Goal: Task Accomplishment & Management: Manage account settings

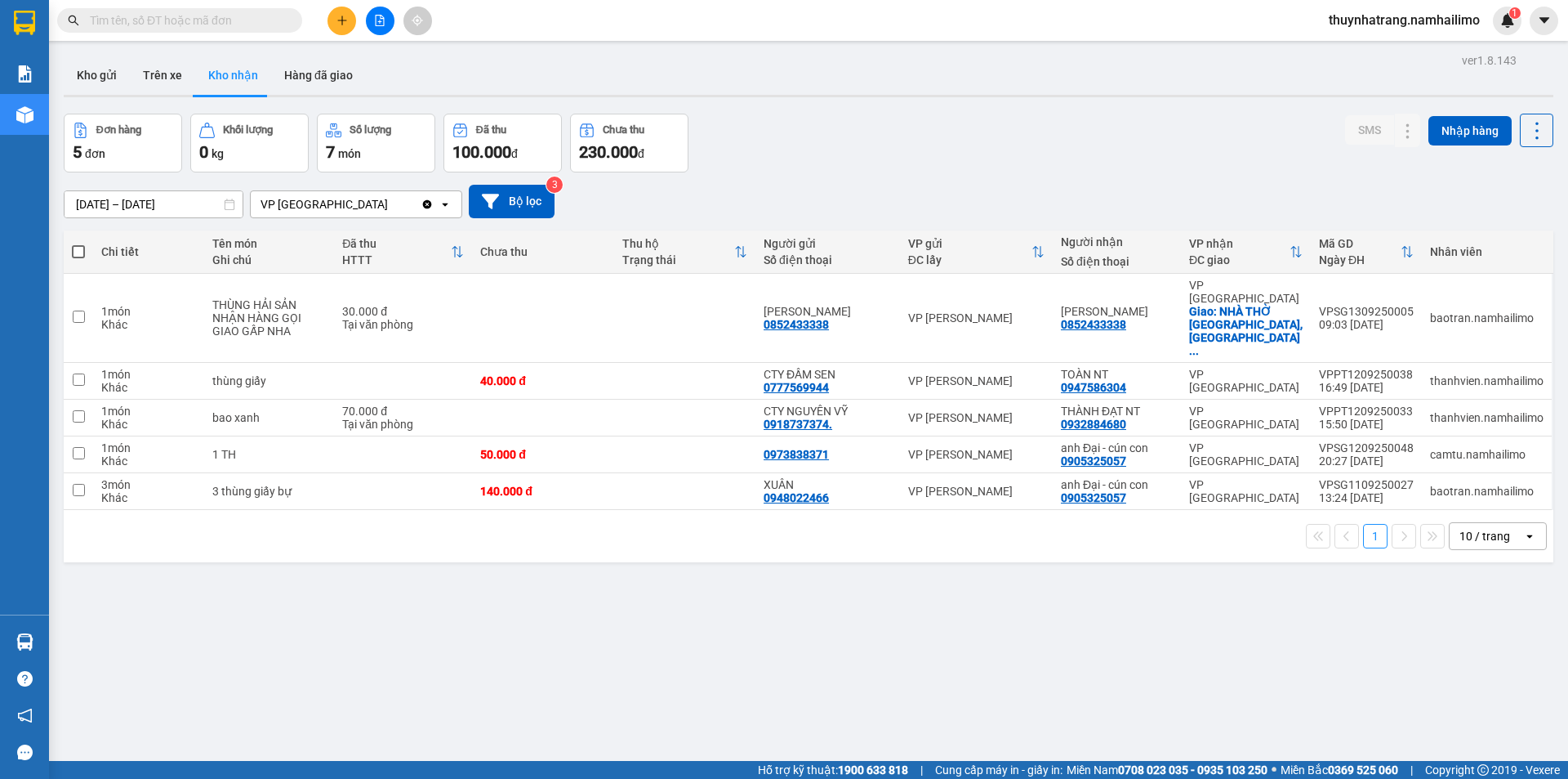
click at [1427, 11] on span "thuynhatrang.namhailimo" at bounding box center [1404, 19] width 177 height 20
click at [1410, 52] on span "Đăng xuất" at bounding box center [1411, 50] width 144 height 18
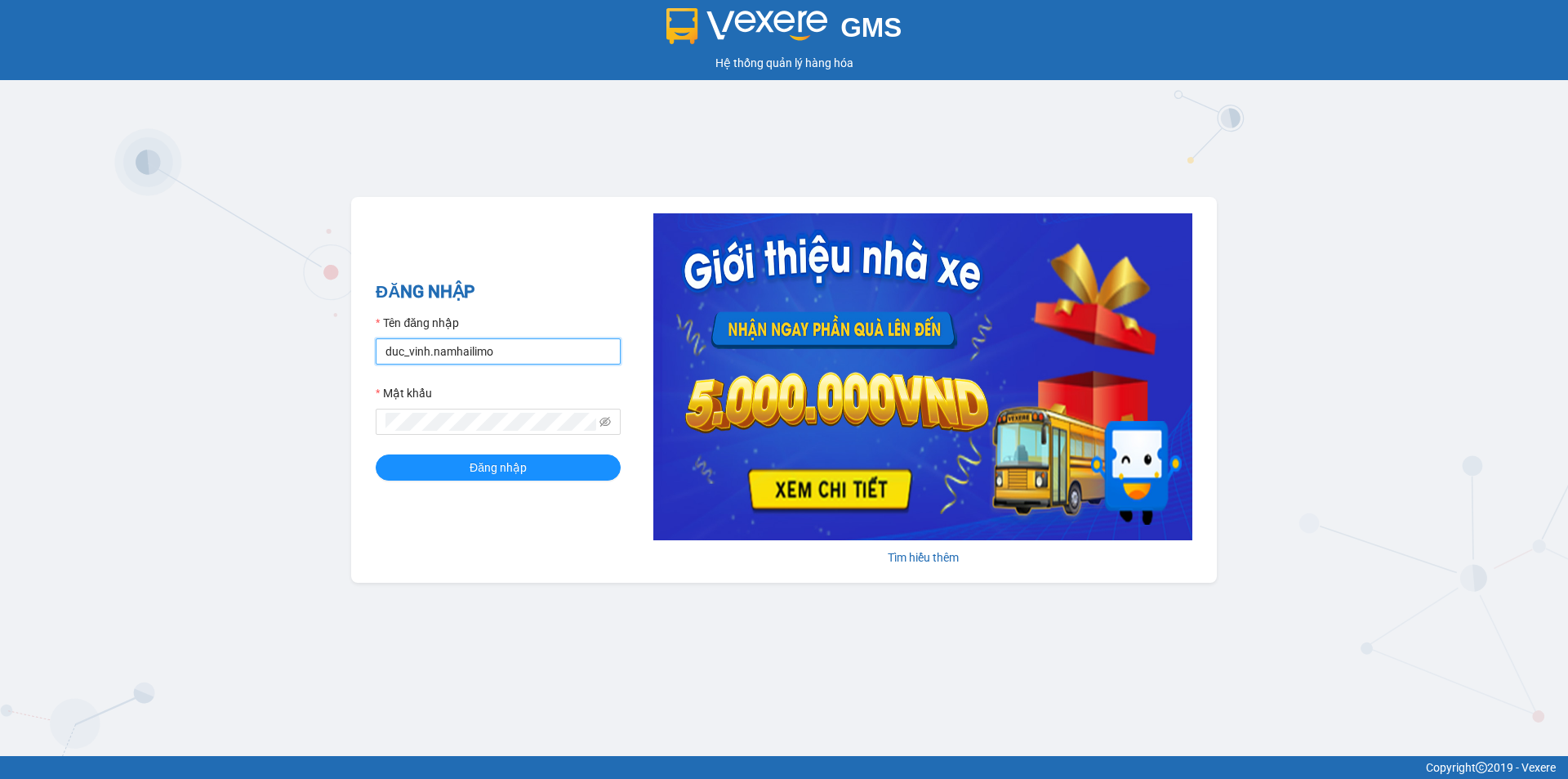
click at [522, 357] on input "duc_vinh.namhailimo" at bounding box center [498, 351] width 245 height 26
click at [522, 360] on input "duc_vinh.namhailimo" at bounding box center [498, 351] width 245 height 26
drag, startPoint x: 518, startPoint y: 362, endPoint x: 510, endPoint y: 362, distance: 8.0
click at [517, 362] on input "duc_vinh.namhailimo" at bounding box center [498, 351] width 245 height 26
click at [519, 355] on input "duc_vinh.namhailimo" at bounding box center [498, 351] width 245 height 26
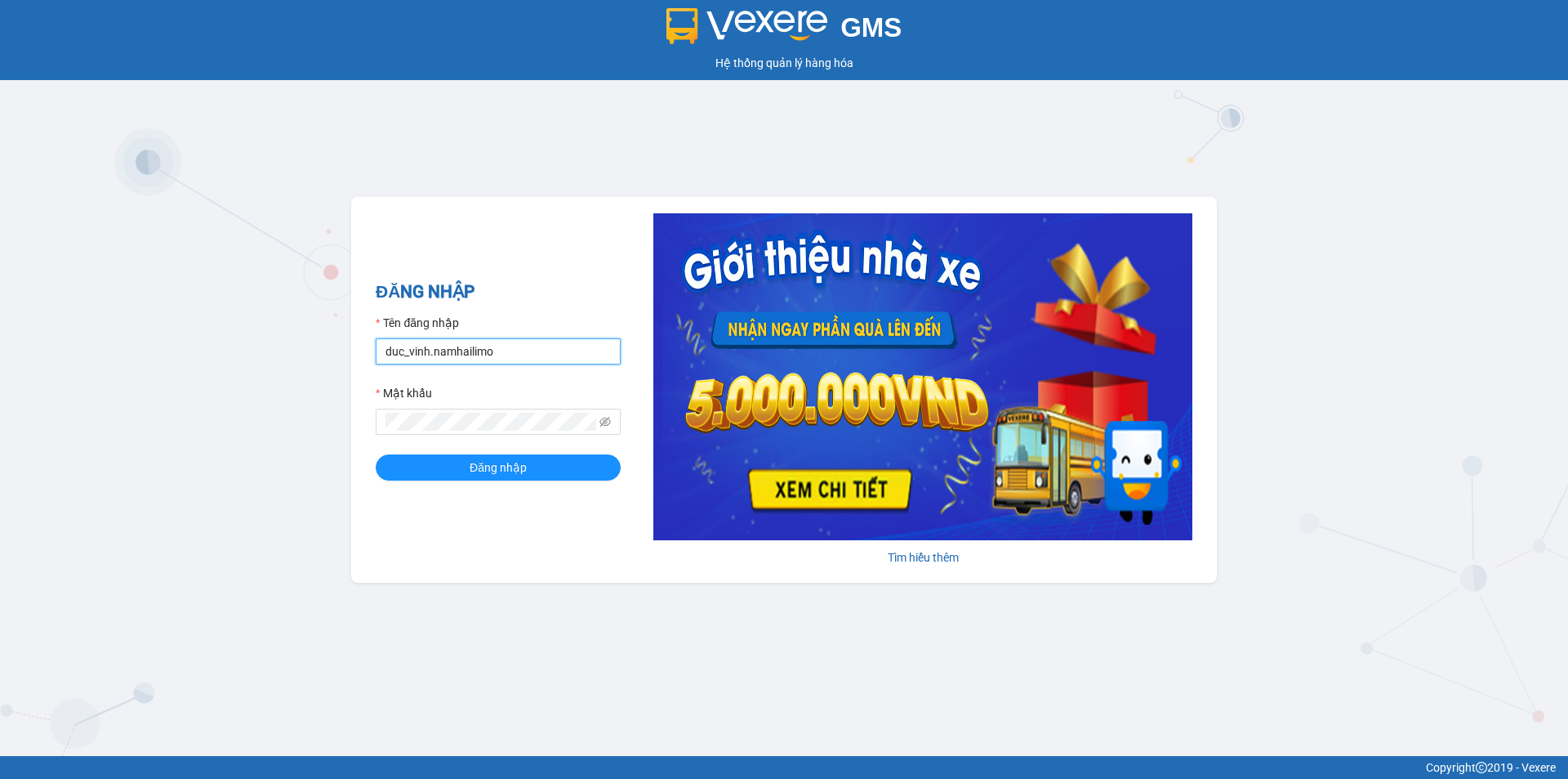
click at [521, 357] on input "duc_vinh.namhailimo" at bounding box center [498, 351] width 245 height 26
type input "d"
type input "t"
type input "ngoctram.namhailimo"
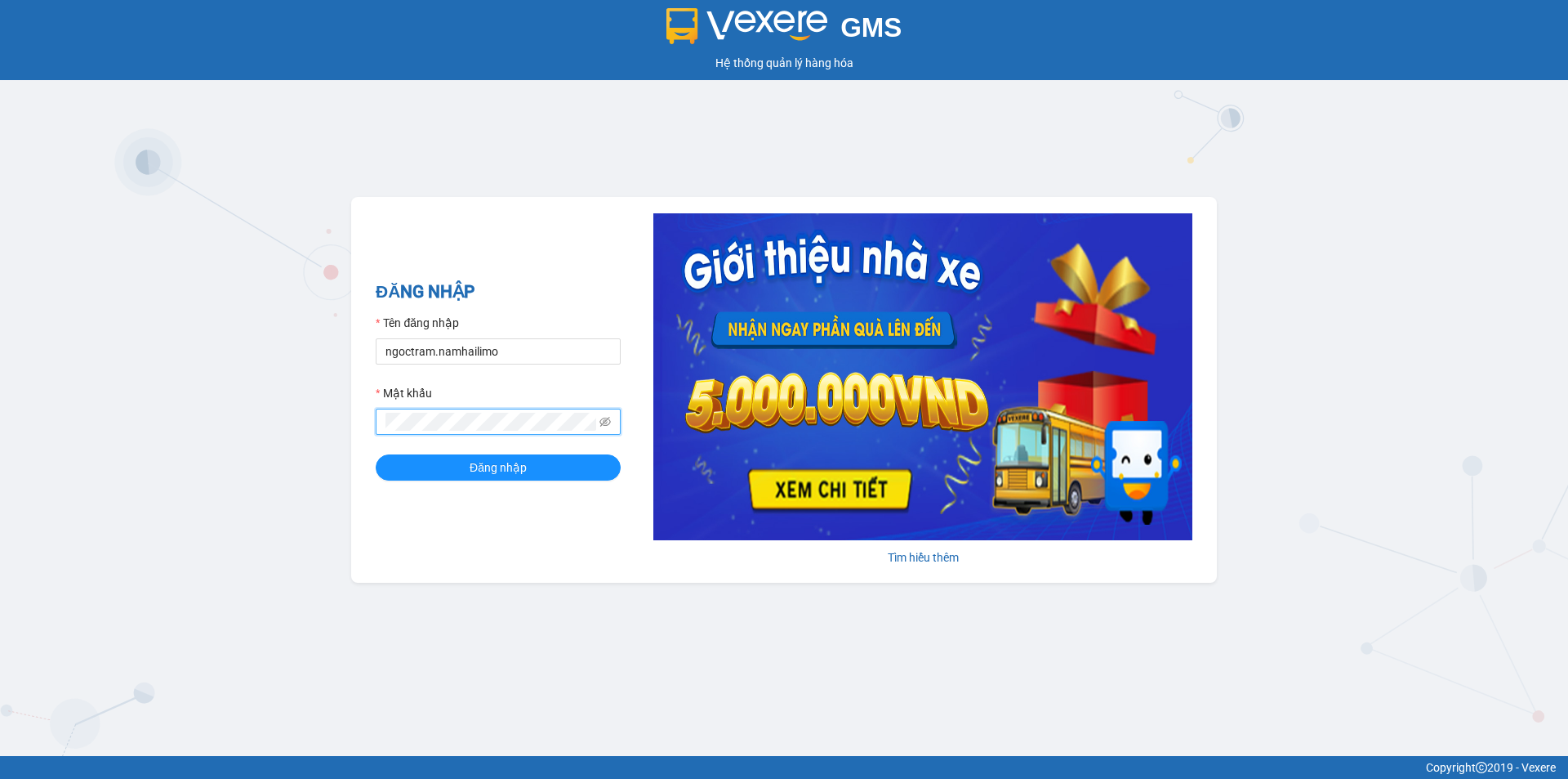
click at [376, 454] on button "Đăng nhập" at bounding box center [498, 467] width 245 height 26
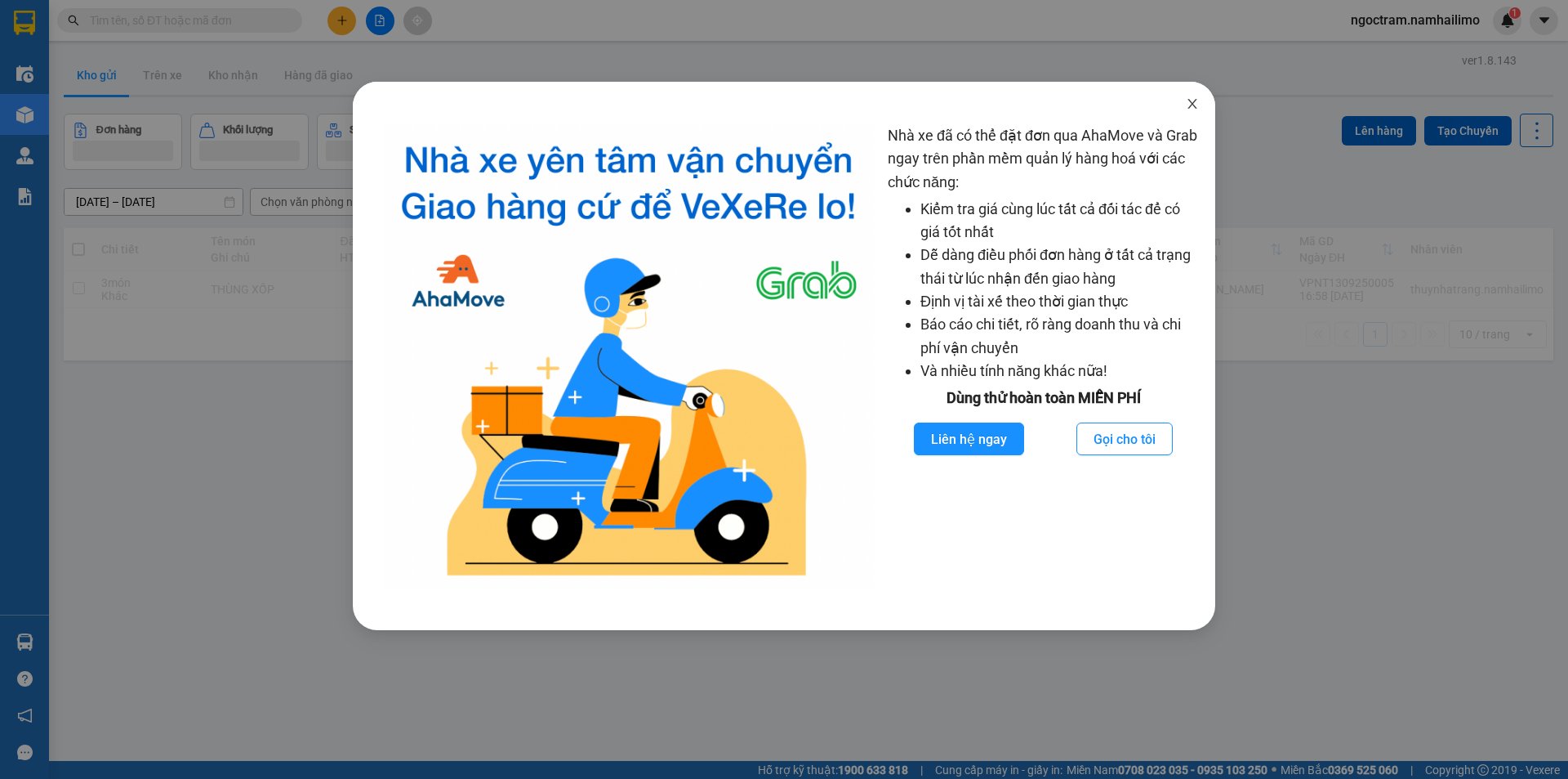
click at [1183, 99] on span "Close" at bounding box center [1192, 104] width 45 height 45
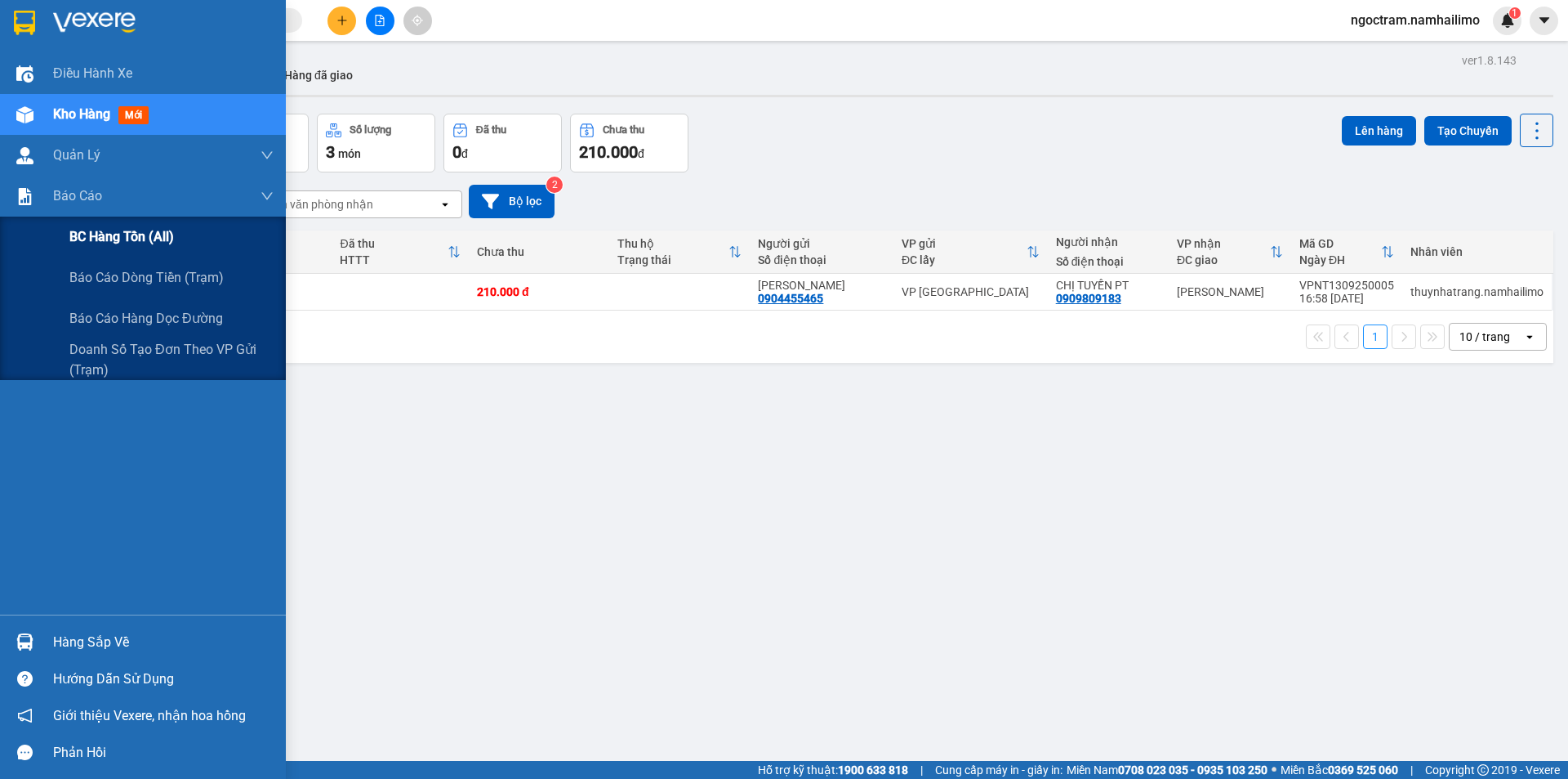
click at [144, 251] on div "BC hàng tồn (all)" at bounding box center [172, 237] width 204 height 40
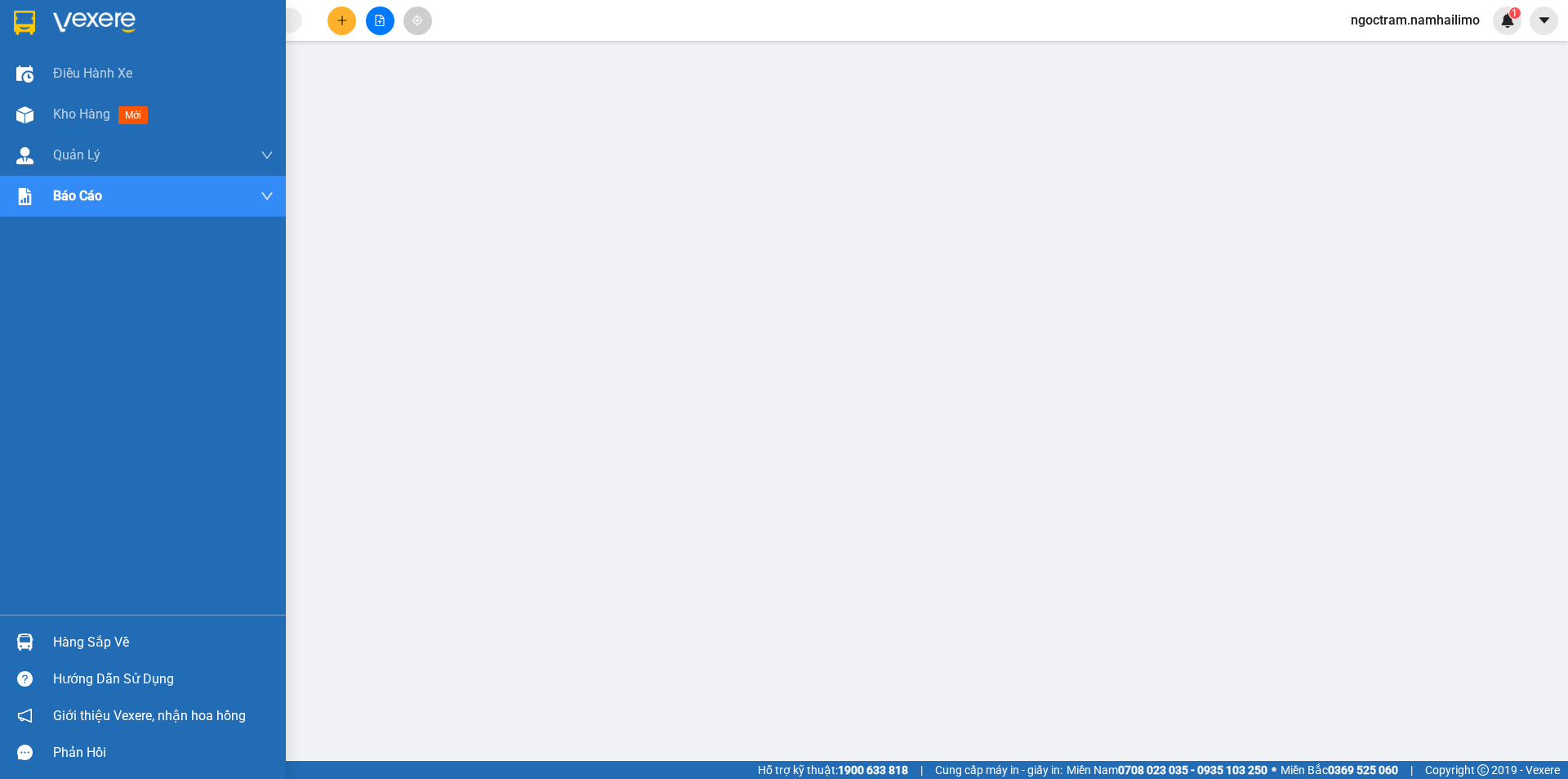
click at [32, 31] on img at bounding box center [24, 22] width 21 height 24
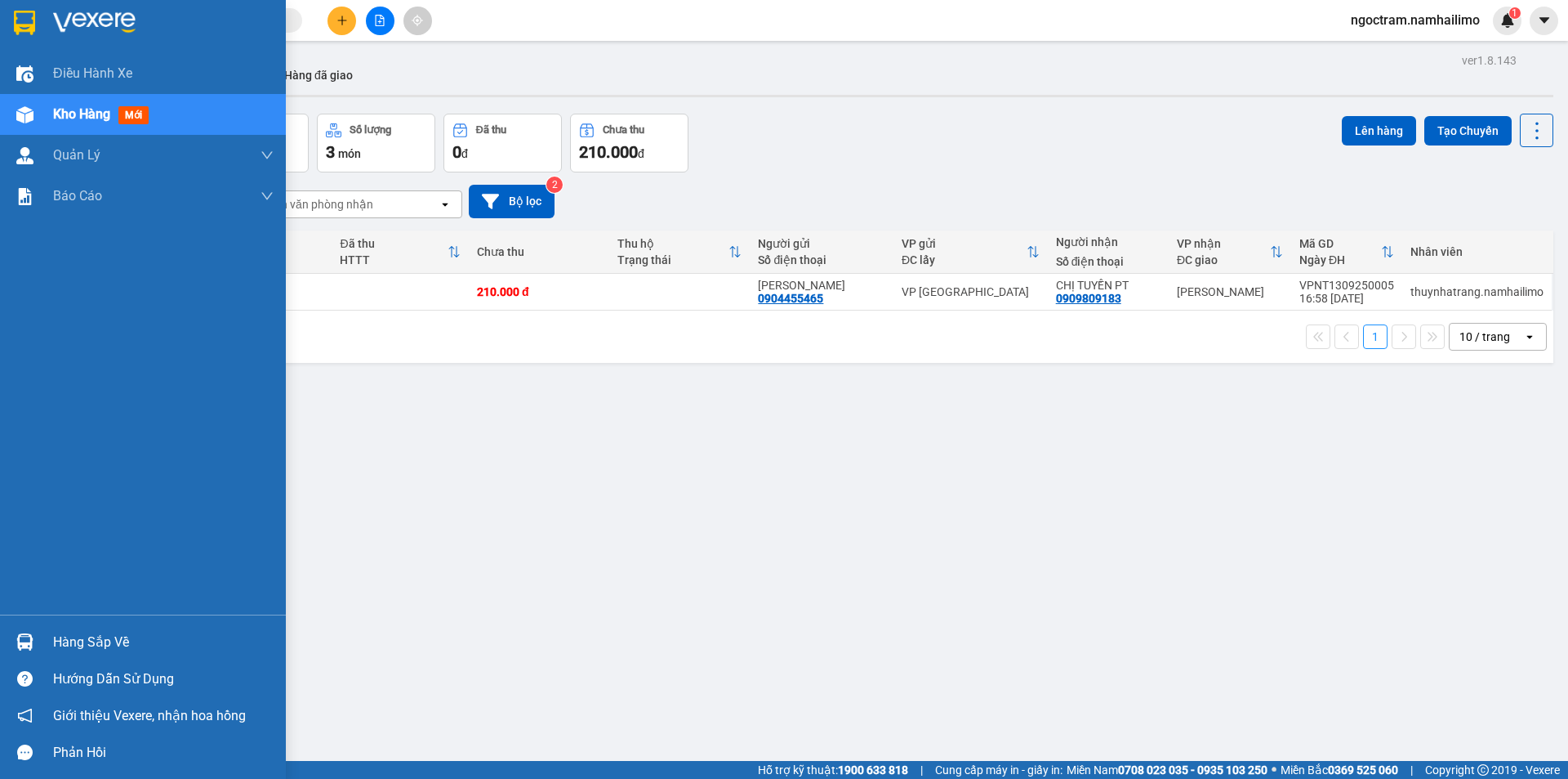
click at [251, 123] on div "Kho hàng mới" at bounding box center [163, 114] width 221 height 40
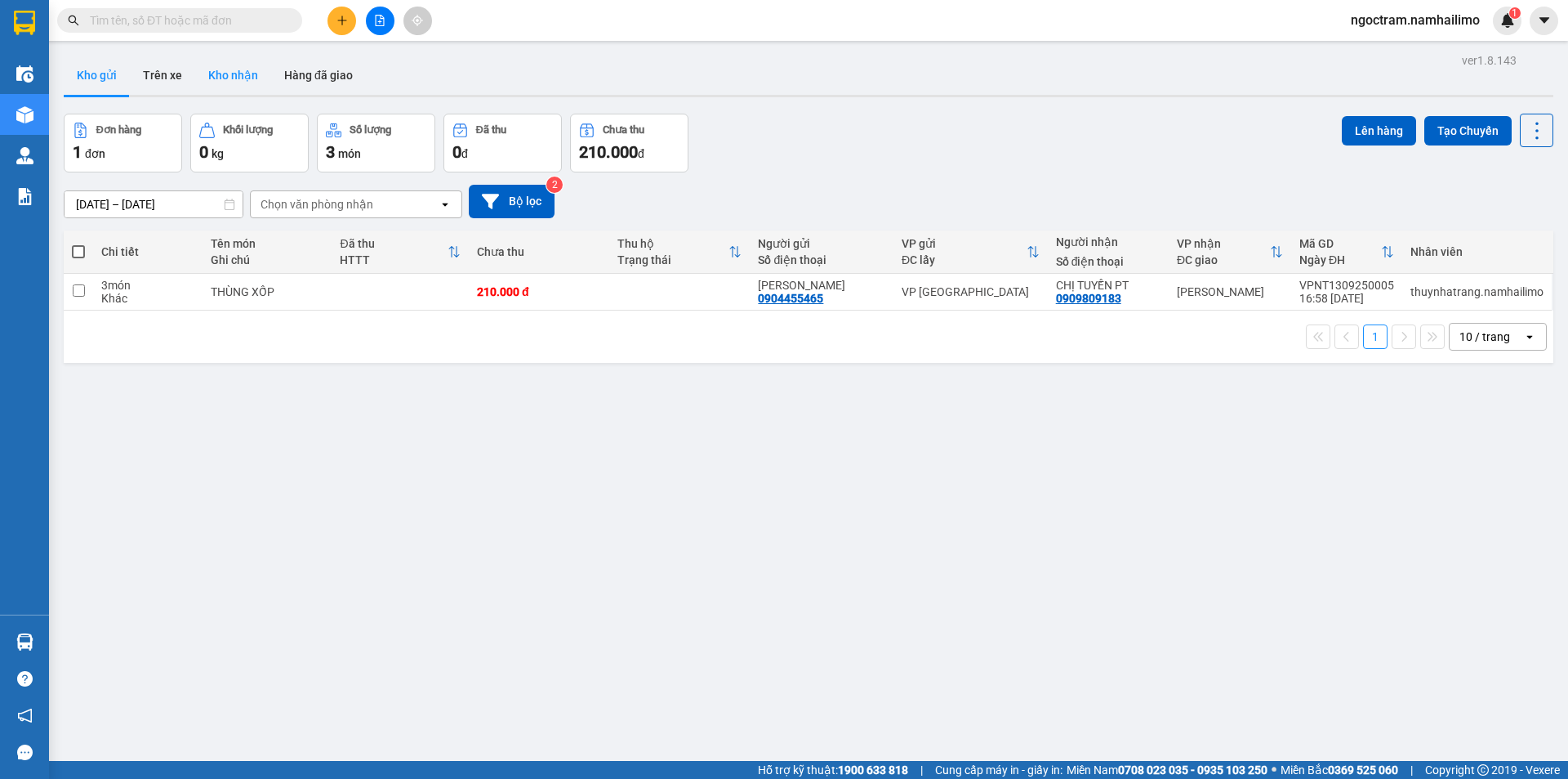
click at [235, 75] on button "Kho nhận" at bounding box center [233, 75] width 76 height 40
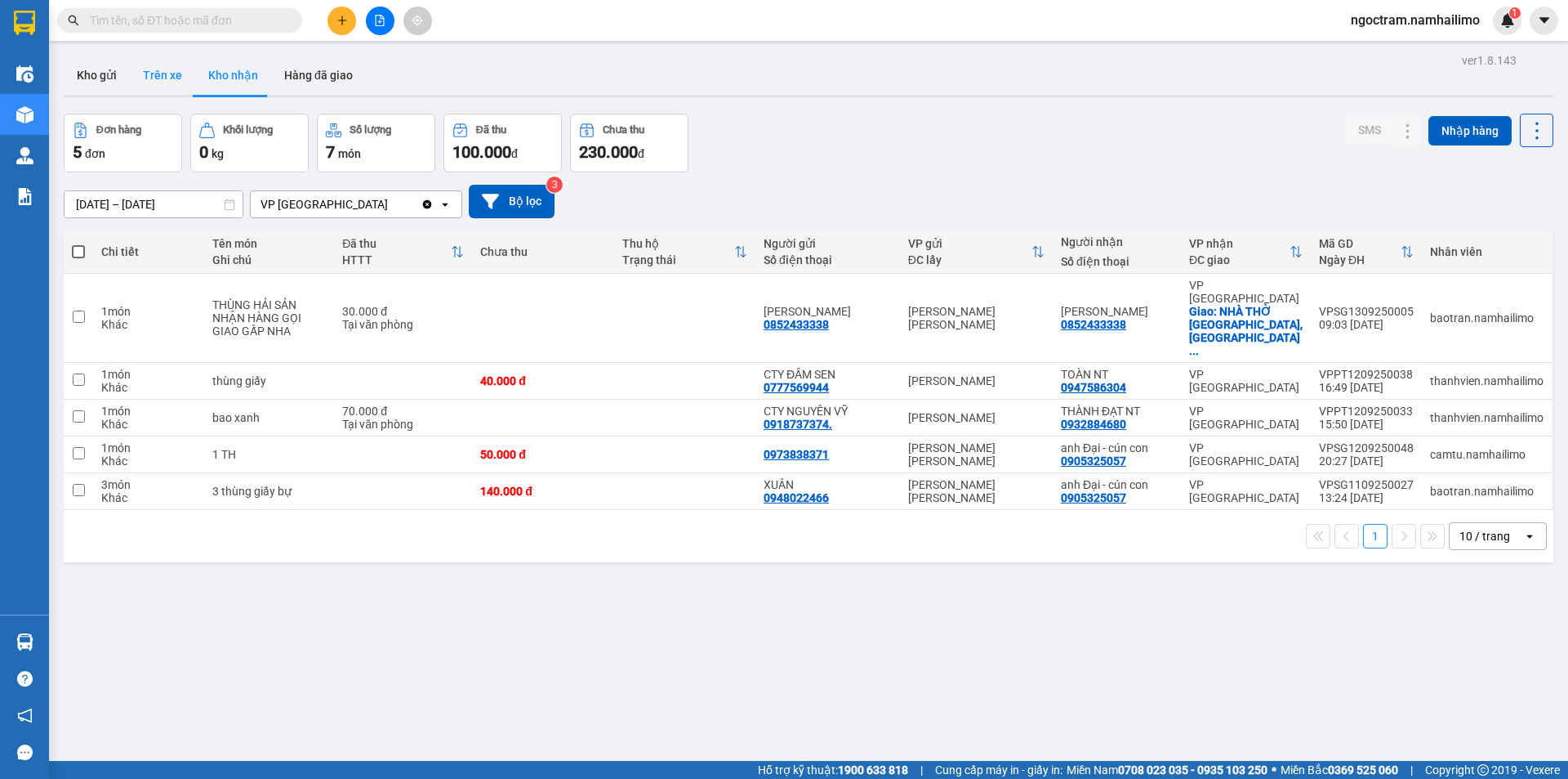
click at [152, 75] on button "Trên xe" at bounding box center [163, 75] width 66 height 40
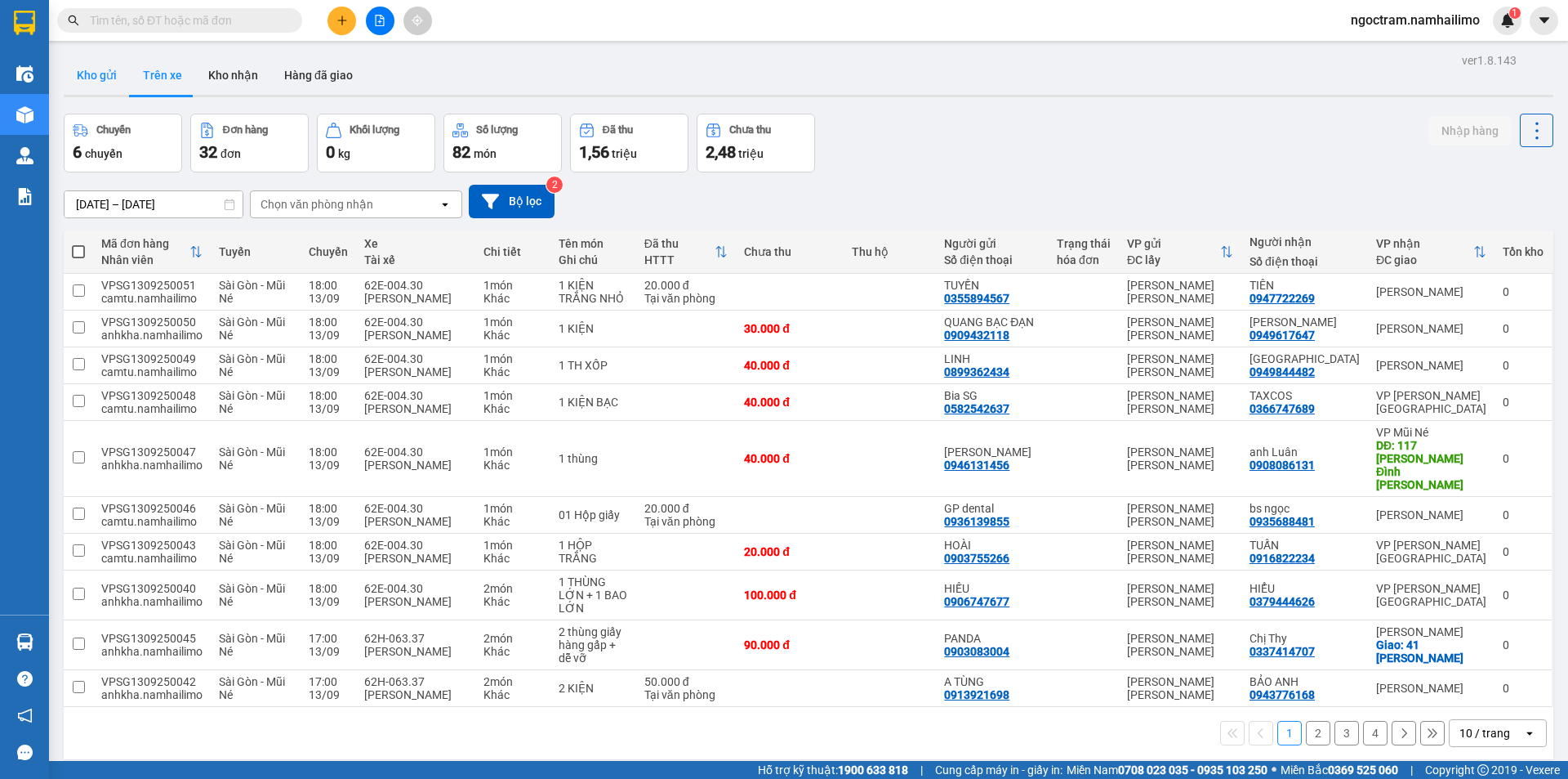
click at [97, 77] on button "Kho gửi" at bounding box center [96, 75] width 66 height 40
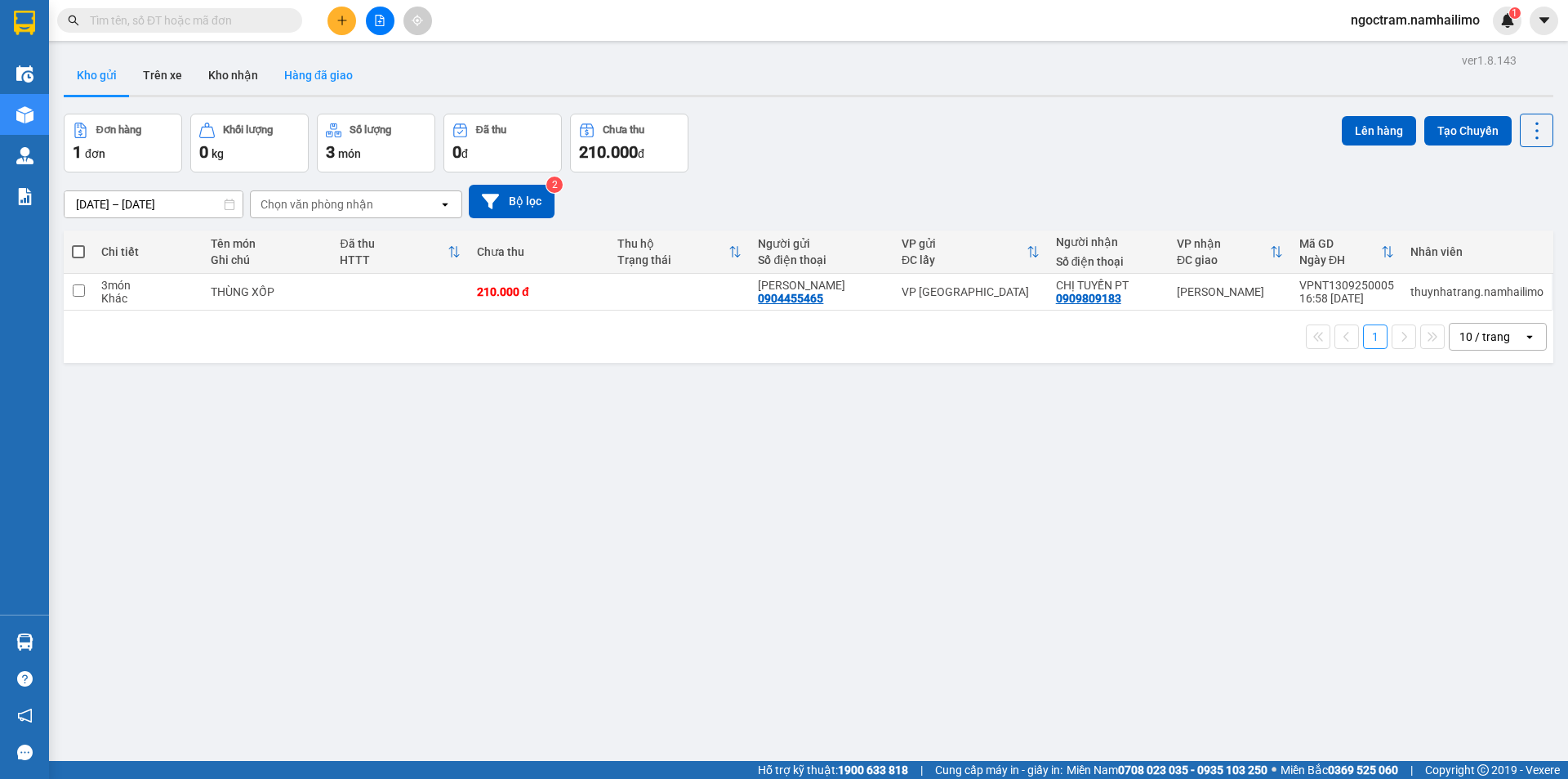
click at [346, 74] on button "Hàng đã giao" at bounding box center [318, 75] width 94 height 40
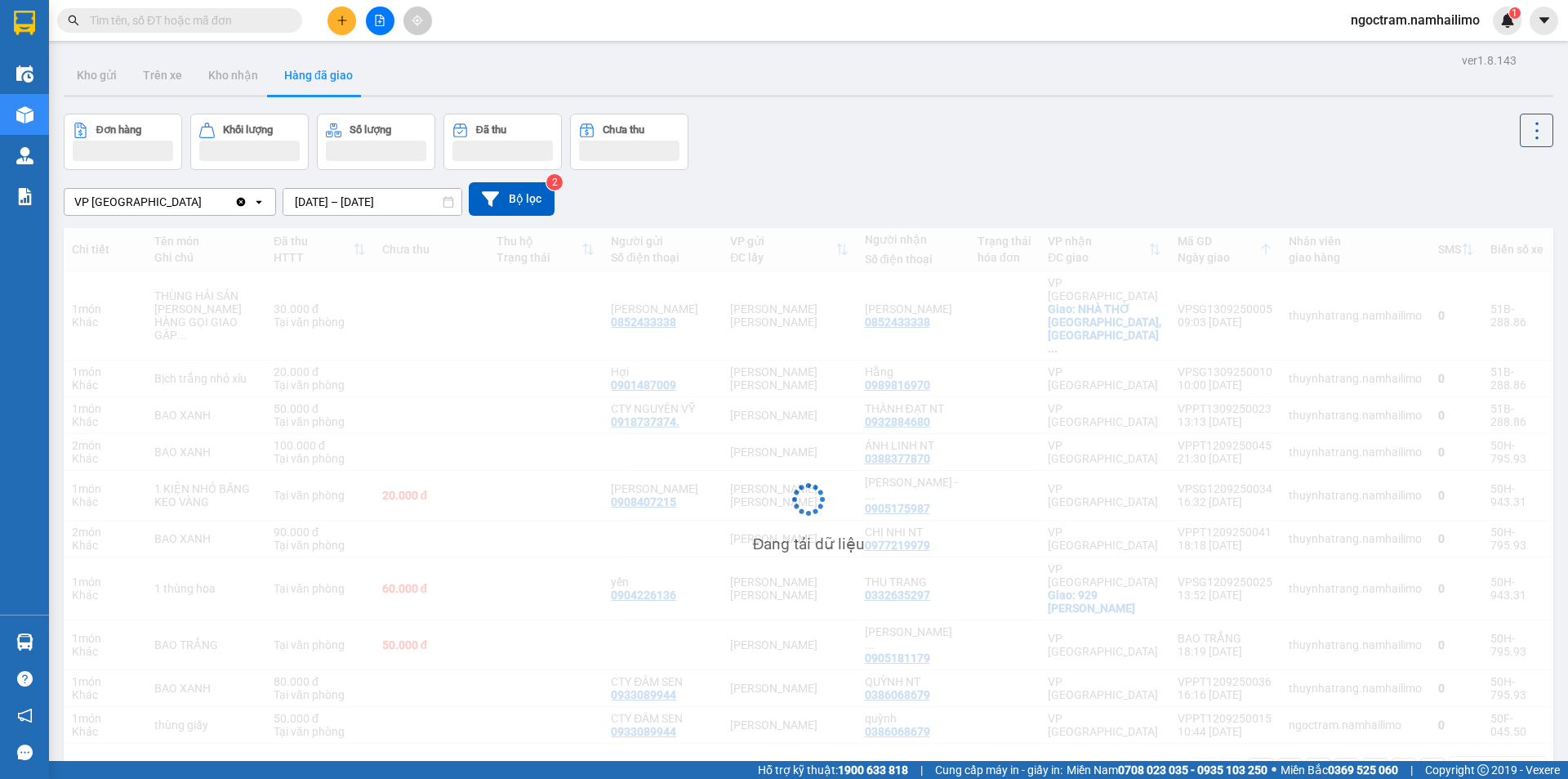
scroll to position [75, 0]
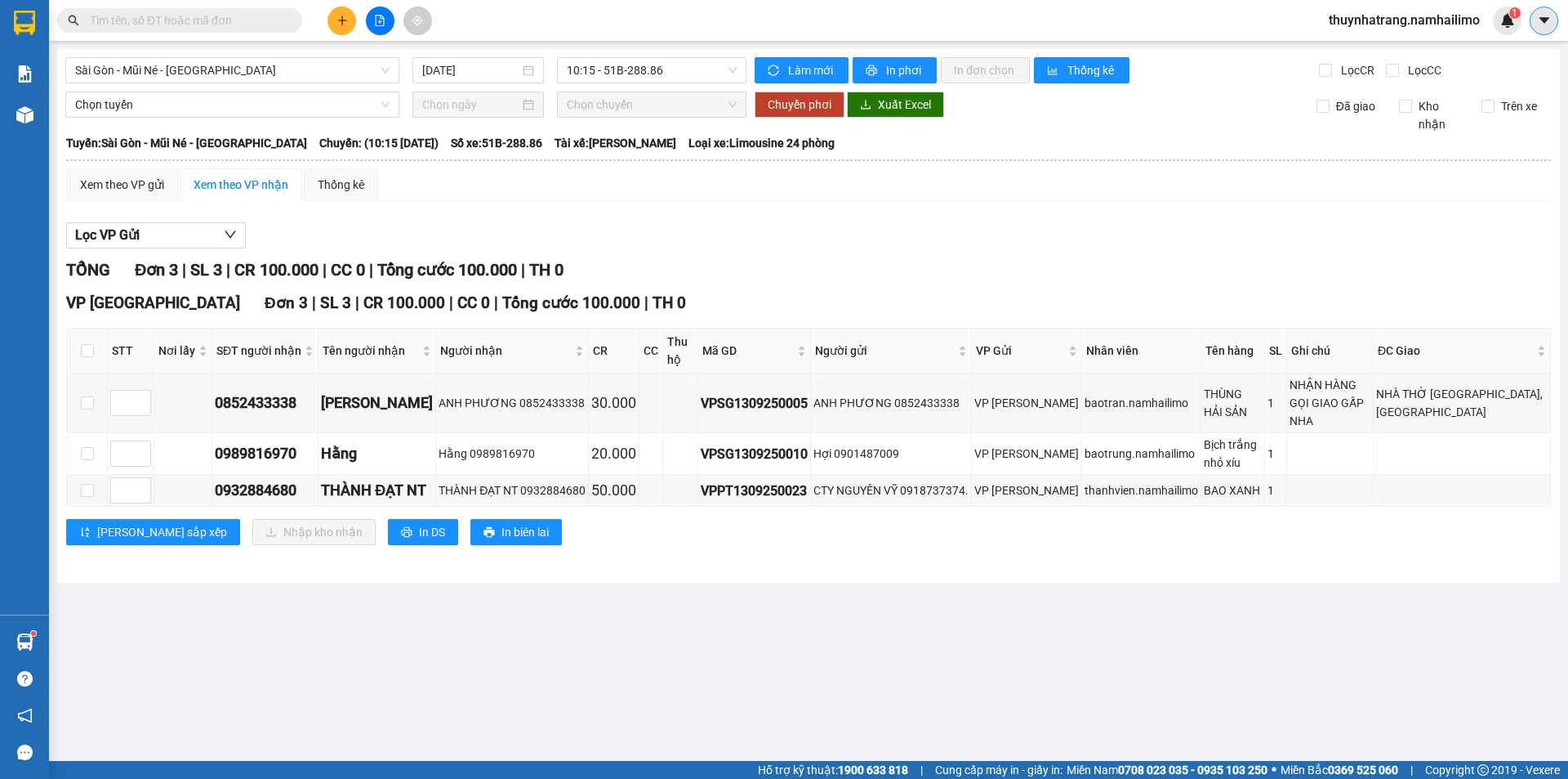
click at [1544, 20] on icon "caret-down" at bounding box center [1544, 20] width 10 height 6
click at [1364, 256] on div "Lọc VP Gửi TỔNG Đơn 3 | SL 3 | CR 100.000 | CC 0 | Tổng cước 100.000 | TH 0 VP…" at bounding box center [809, 390] width 1485 height 351
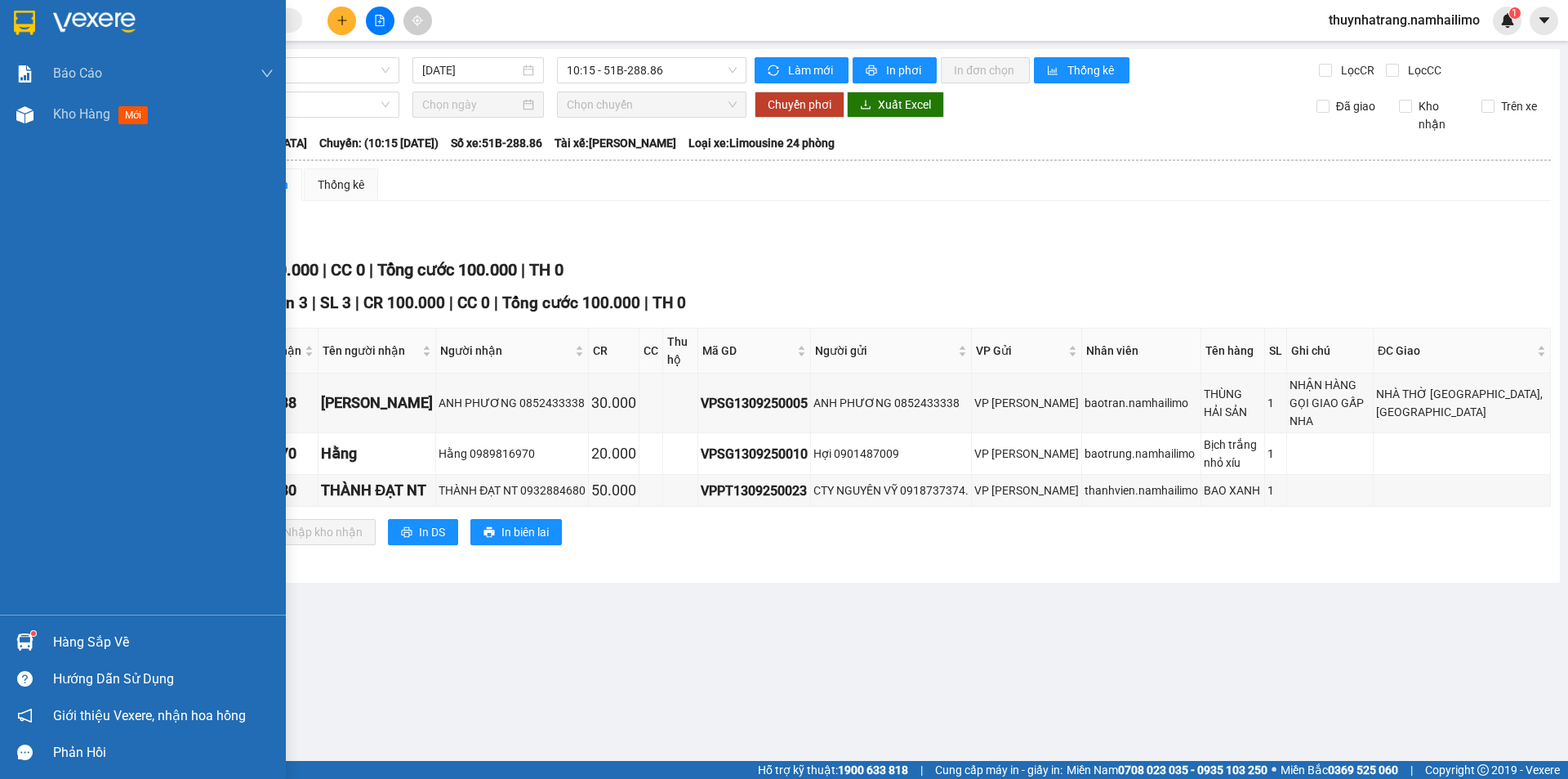
click at [23, 23] on img at bounding box center [24, 22] width 21 height 24
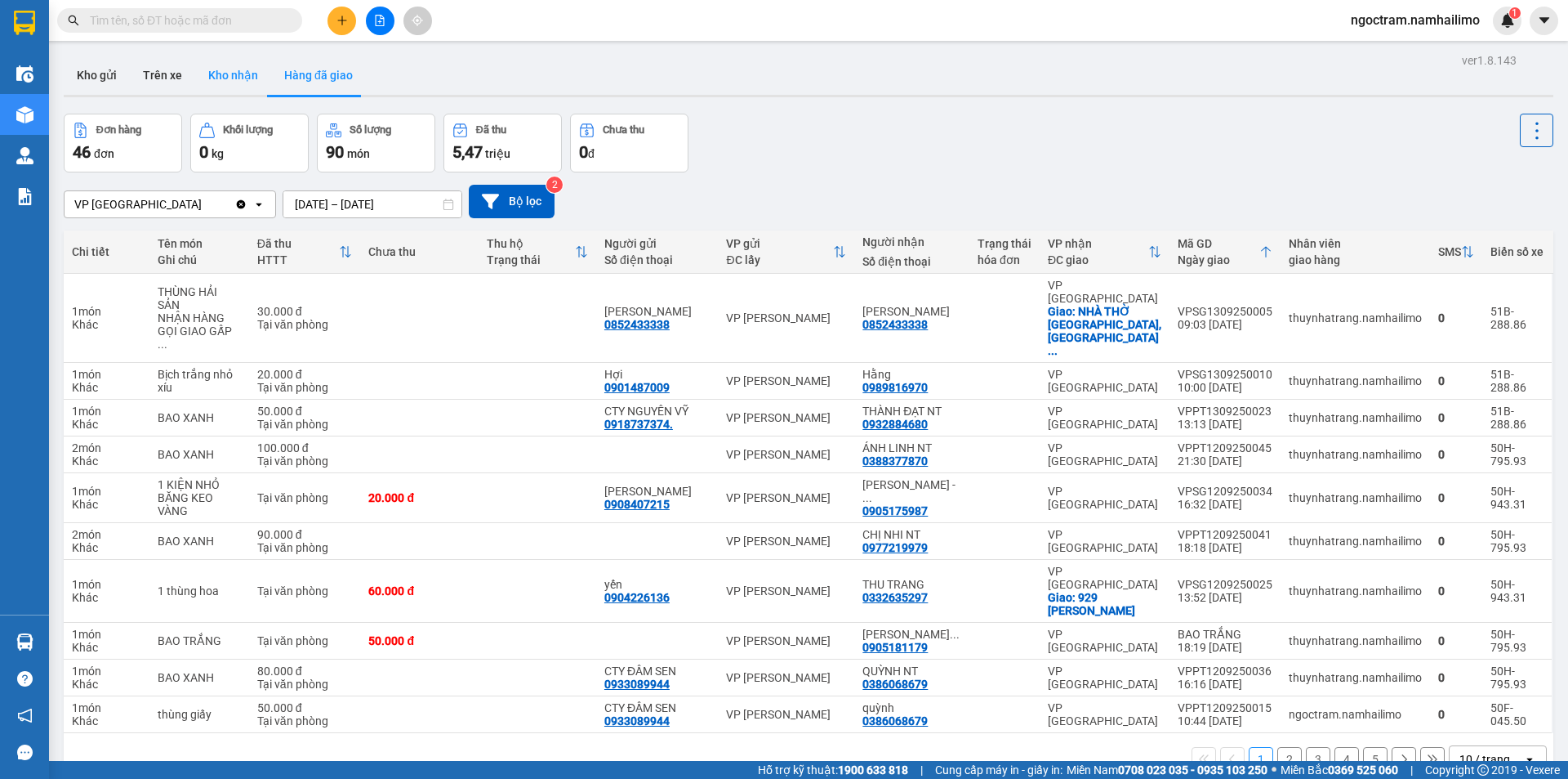
click at [227, 83] on button "Kho nhận" at bounding box center [233, 75] width 76 height 40
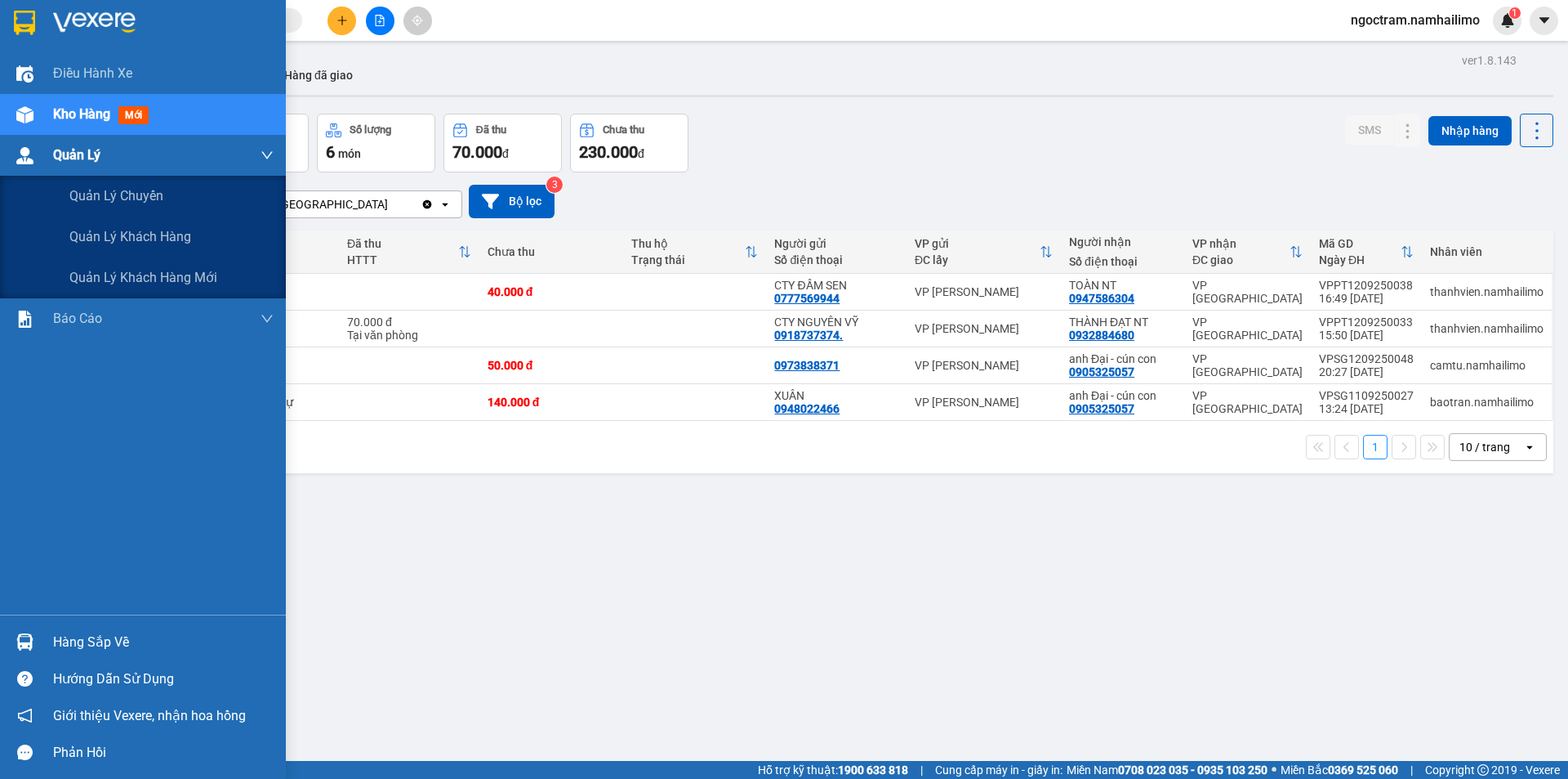
click at [270, 153] on icon "down" at bounding box center [267, 155] width 13 height 13
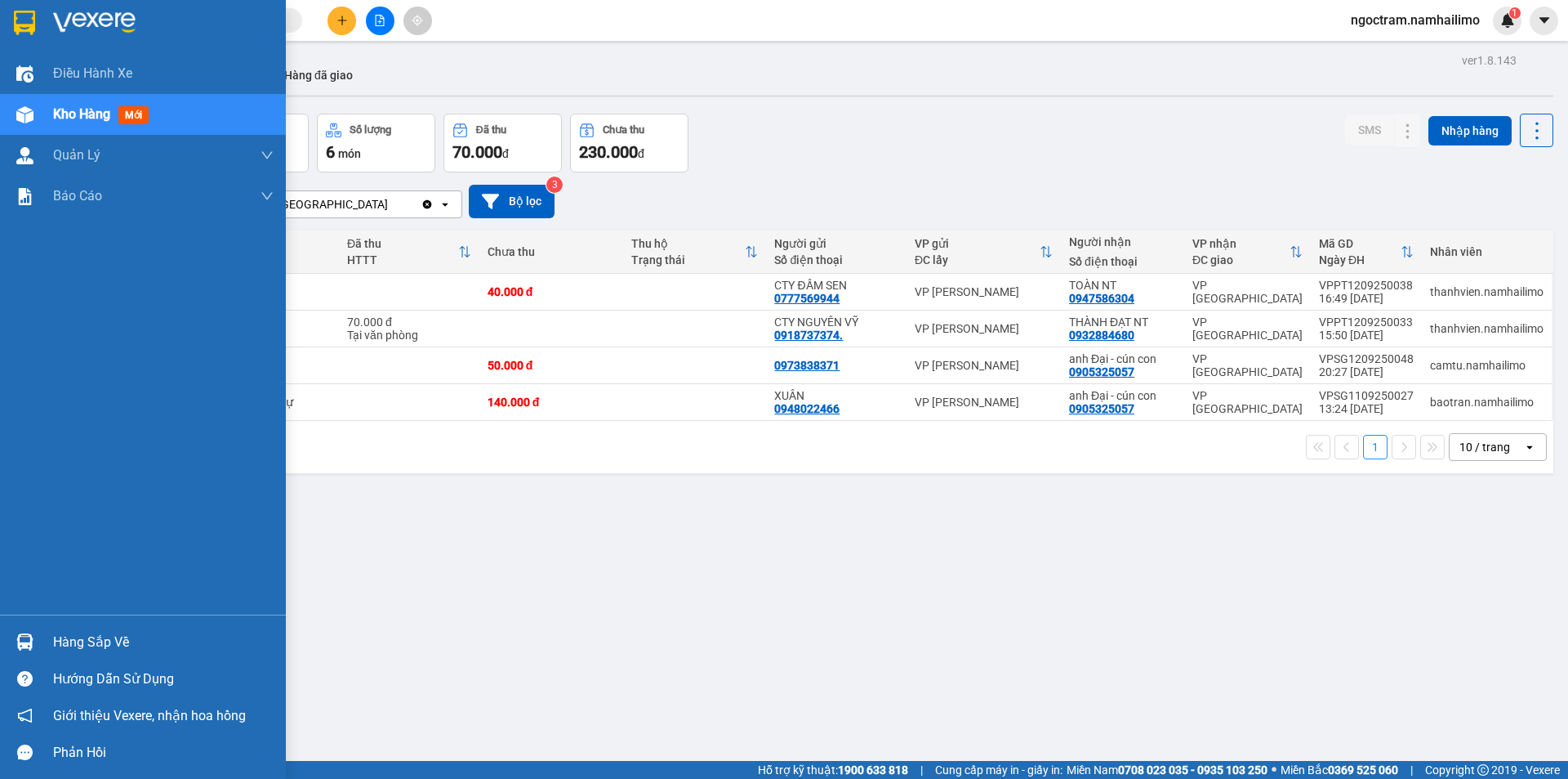
click at [187, 112] on div "Kho hàng mới" at bounding box center [163, 114] width 221 height 40
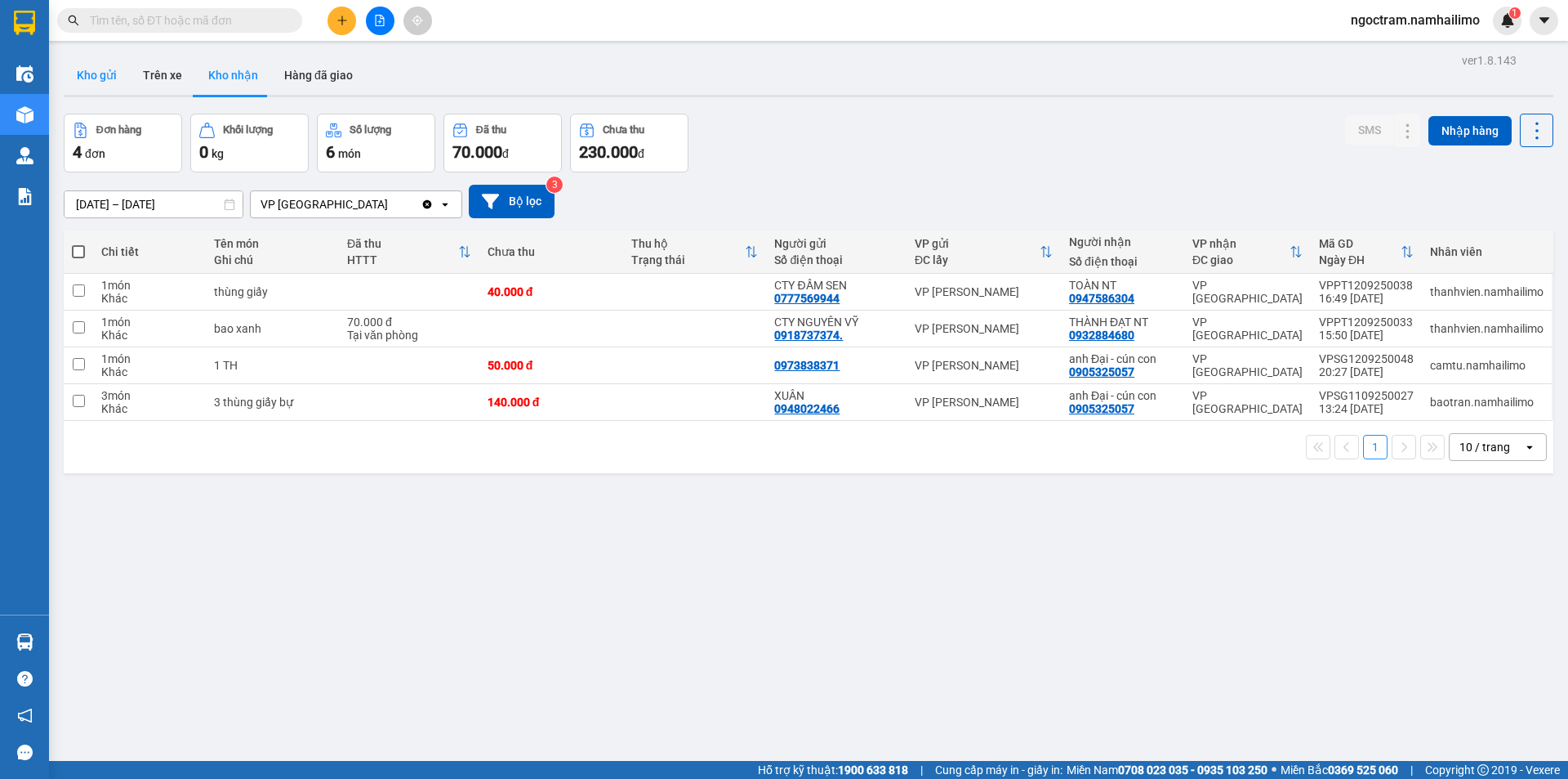
click at [104, 71] on button "Kho gửi" at bounding box center [96, 75] width 66 height 40
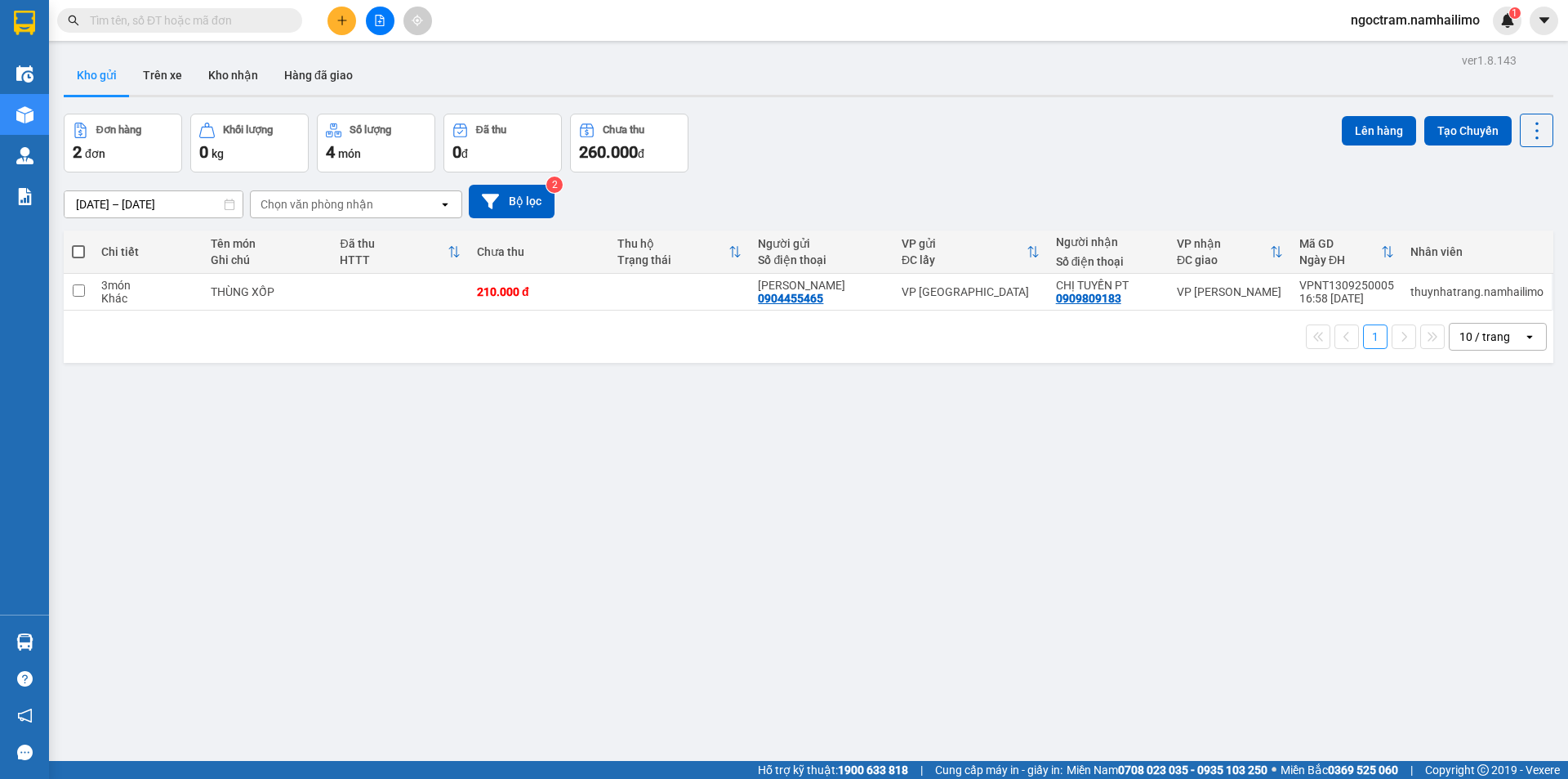
click at [357, 207] on div "Chọn văn phòng nhận" at bounding box center [316, 203] width 113 height 16
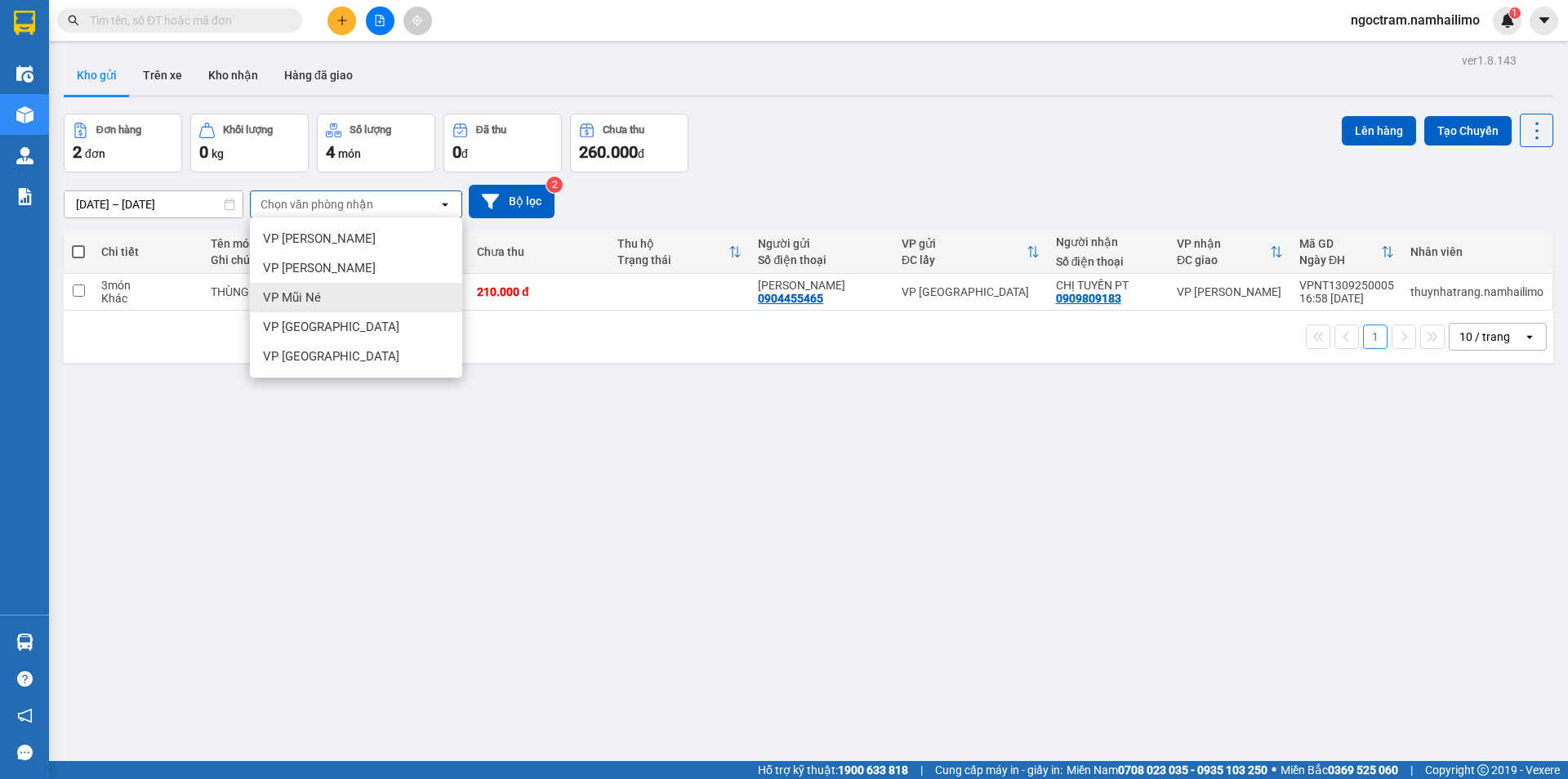
drag, startPoint x: 337, startPoint y: 293, endPoint x: 348, endPoint y: 294, distance: 11.0
click at [337, 294] on div "VP Mũi Né" at bounding box center [356, 297] width 212 height 30
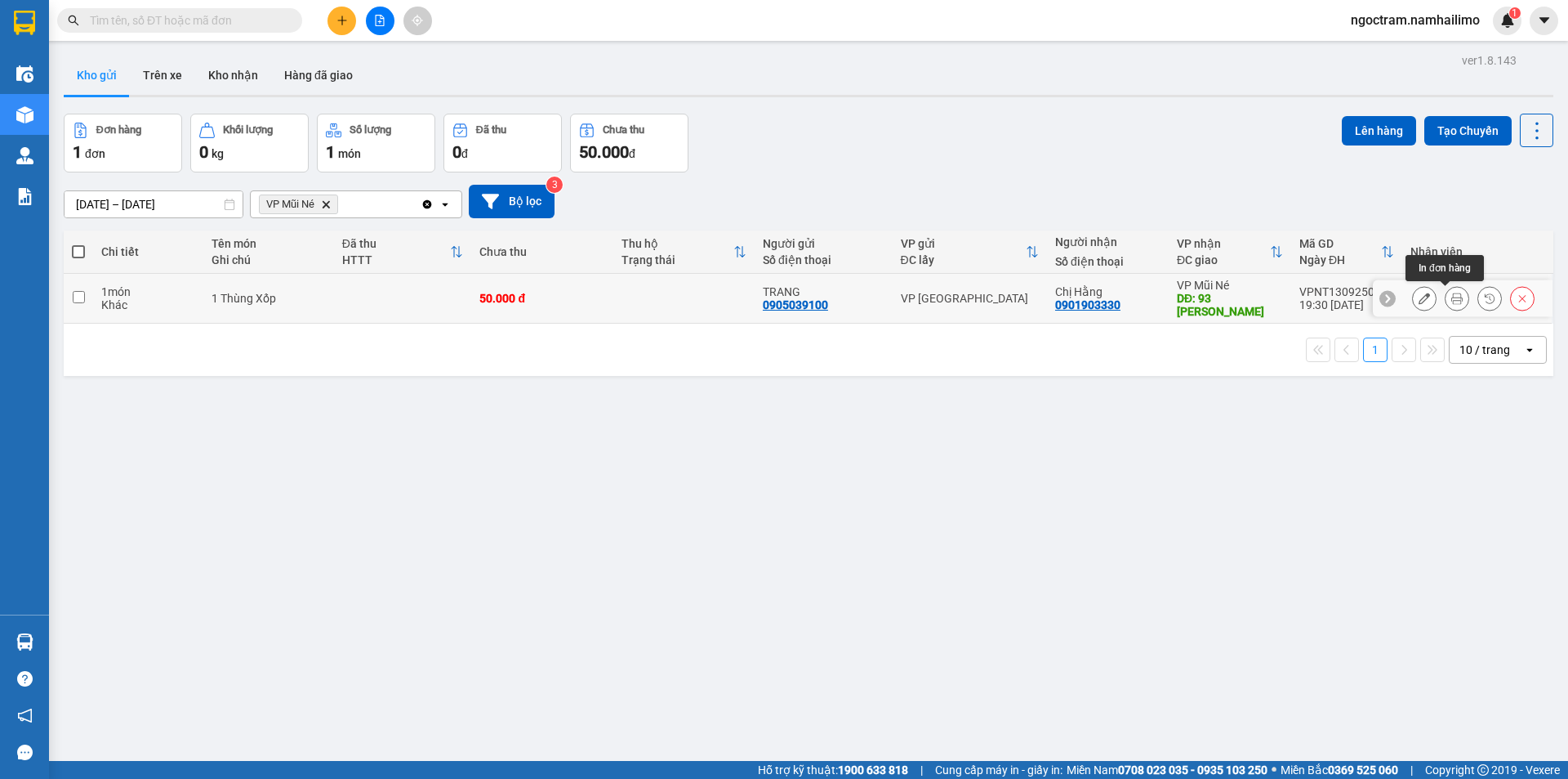
click at [1451, 304] on icon at bounding box center [1457, 298] width 12 height 12
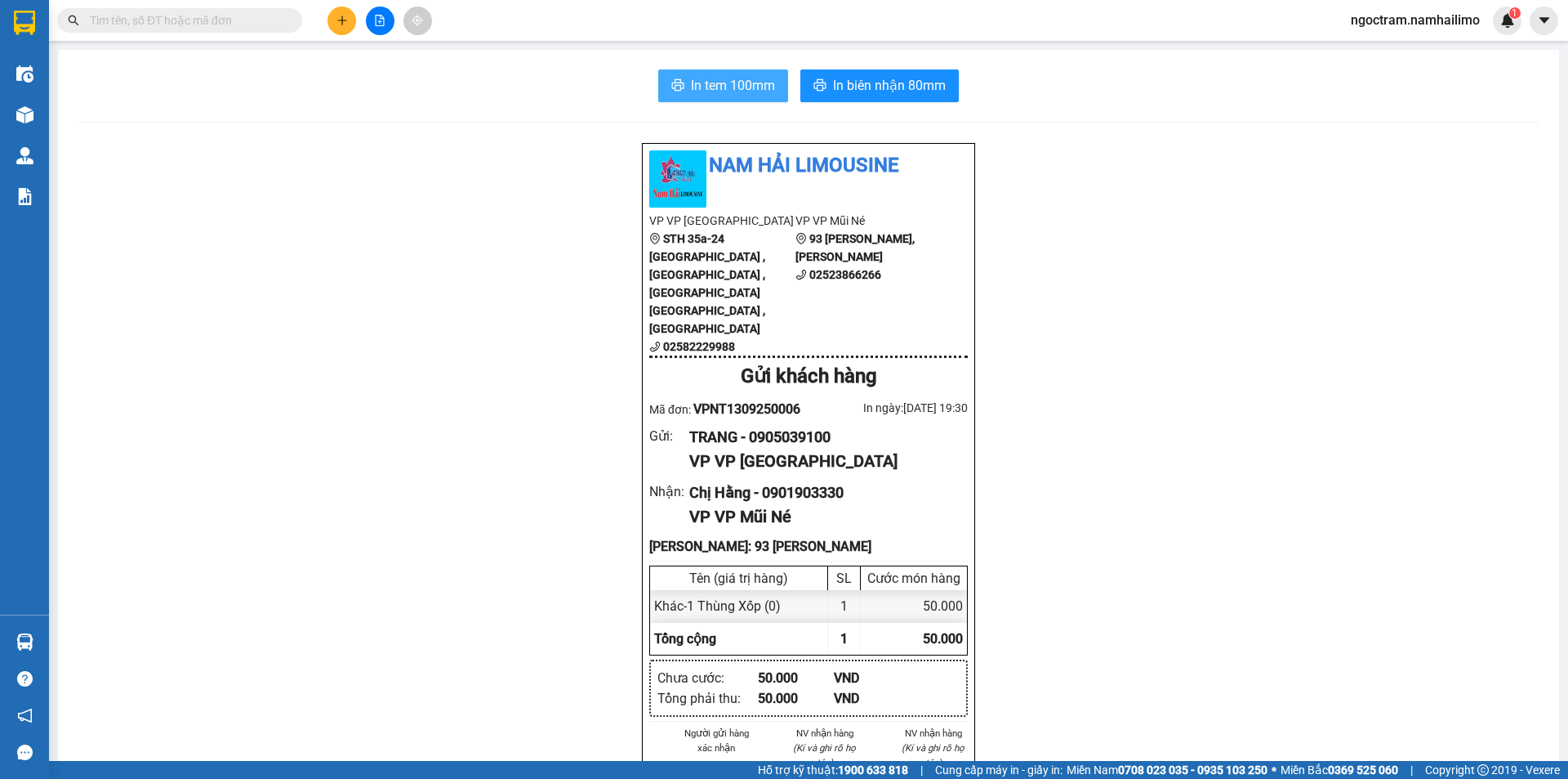
click at [740, 74] on button "In tem 100mm" at bounding box center [723, 86] width 130 height 33
